Goal: Answer question/provide support

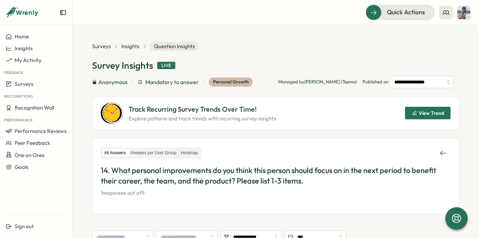
scroll to position [88, 0]
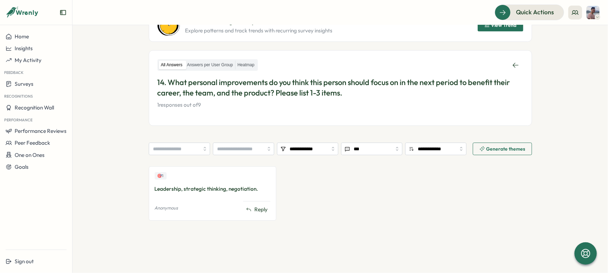
click at [217, 190] on div "Leadership, strategic thinking, negotiation." at bounding box center [213, 189] width 116 height 8
copy div "Leadership, strategic thinking, negotiation."
click at [212, 192] on div at bounding box center [212, 192] width 0 height 0
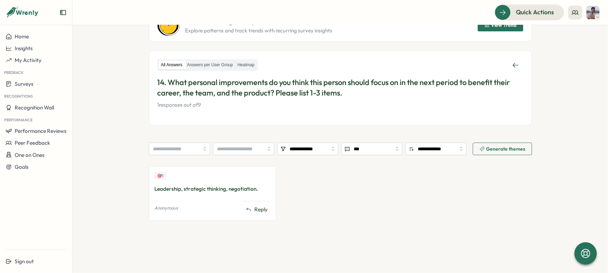
click at [326, 215] on div "🎯 1 Leadership, strategic thinking, negotiation. Anonymous Reply" at bounding box center [340, 196] width 383 height 61
